Goal: Task Accomplishment & Management: Manage account settings

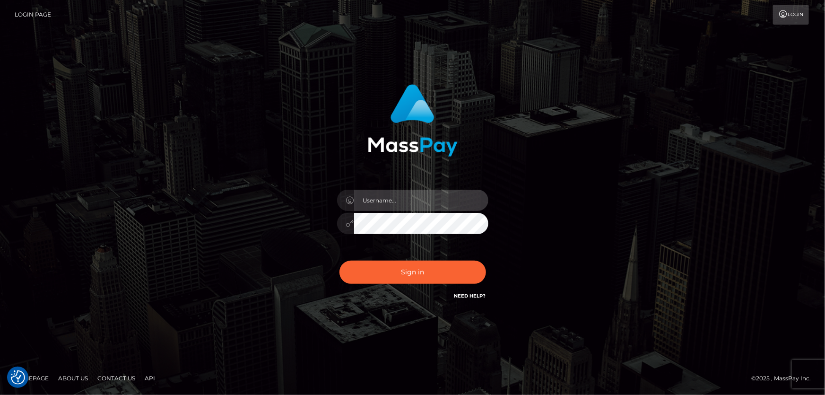
type input "Dan.Cirnat"
click at [485, 256] on div at bounding box center [401, 288] width 194 height 108
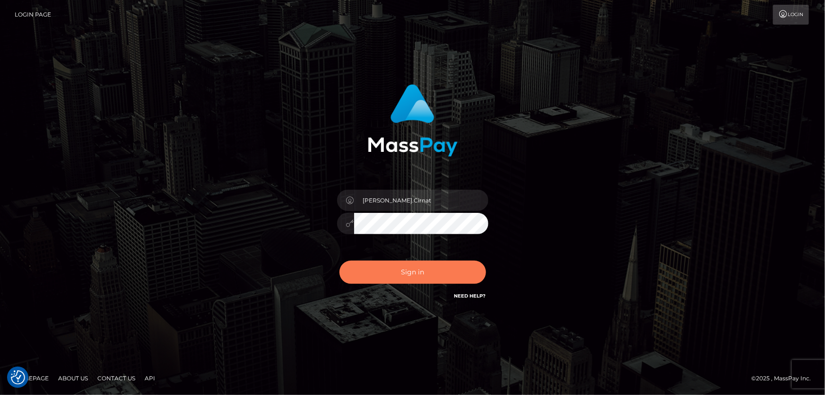
click at [360, 267] on button "Sign in" at bounding box center [412, 271] width 147 height 23
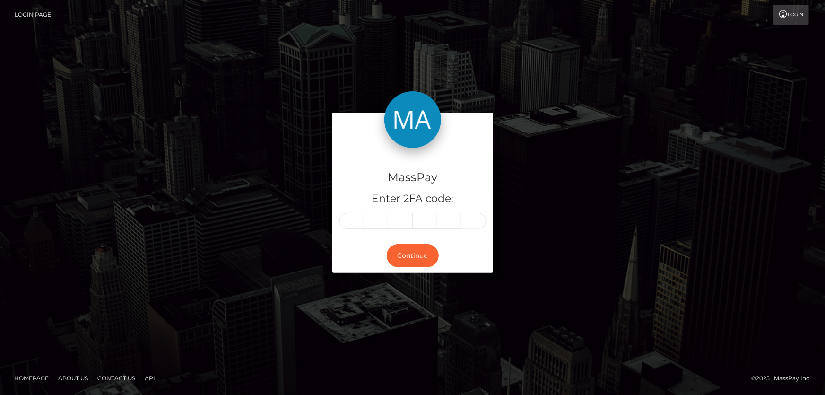
click at [346, 223] on input "text" at bounding box center [351, 221] width 25 height 16
type input "8"
type input "3"
type input "9"
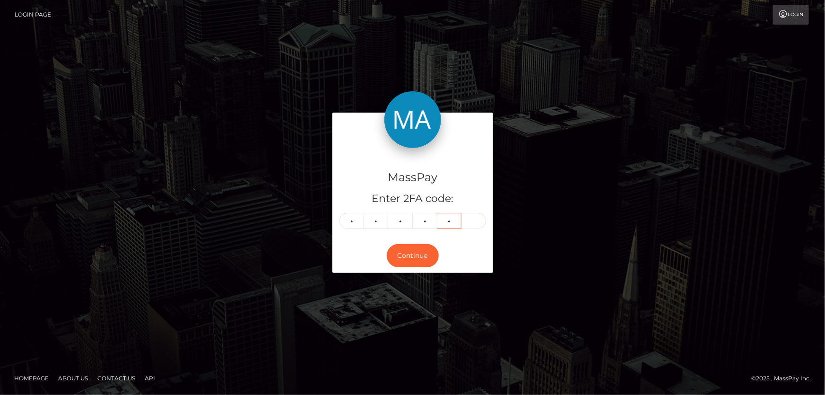
type input "2"
type input "3"
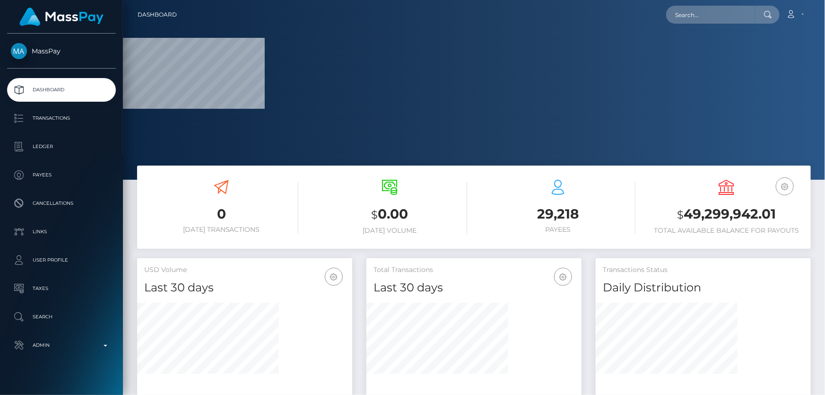
scroll to position [167, 215]
